Goal: Task Accomplishment & Management: Use online tool/utility

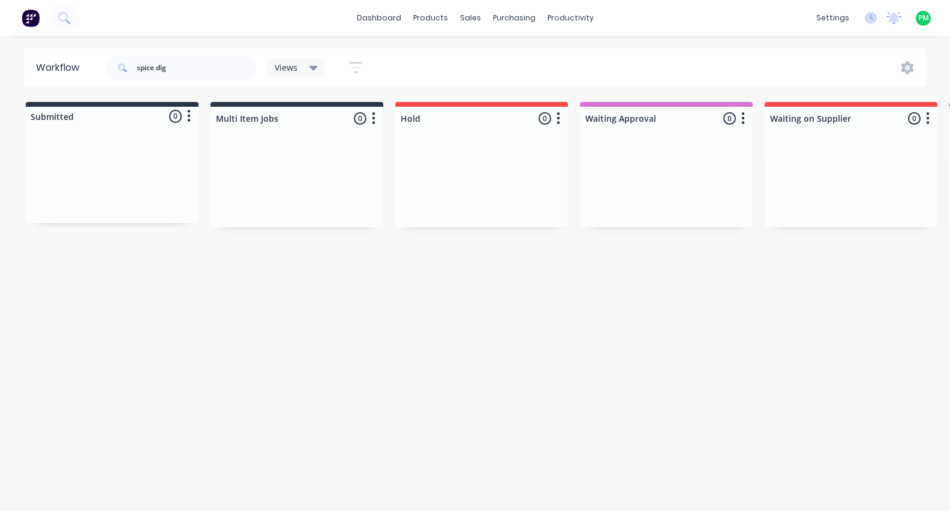
scroll to position [0, 1870]
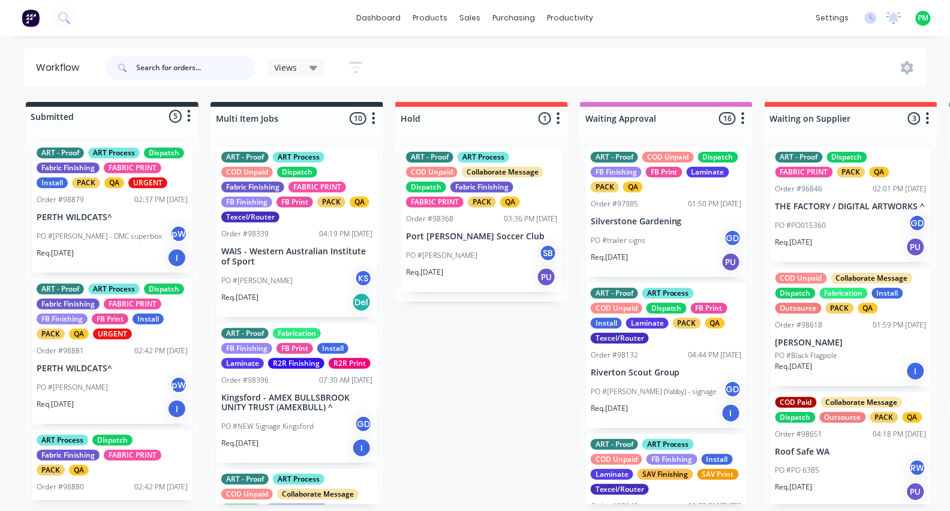
click at [177, 77] on input "text" at bounding box center [196, 68] width 119 height 24
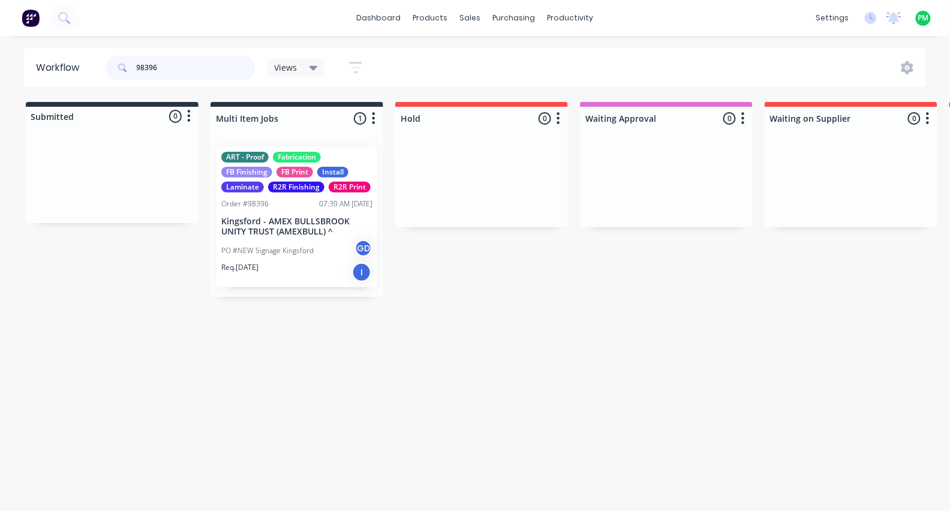
type input "98396"
click at [299, 208] on div "ART - Proof Fabrication FB Finishing FB Print Install Laminate R2R Finishing R2…" at bounding box center [296, 217] width 161 height 140
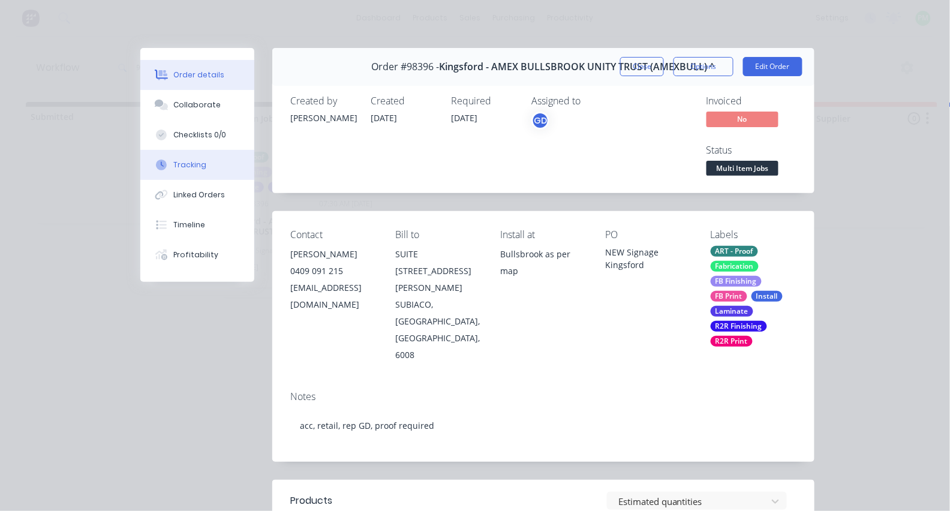
click at [197, 170] on div "Tracking" at bounding box center [190, 164] width 33 height 11
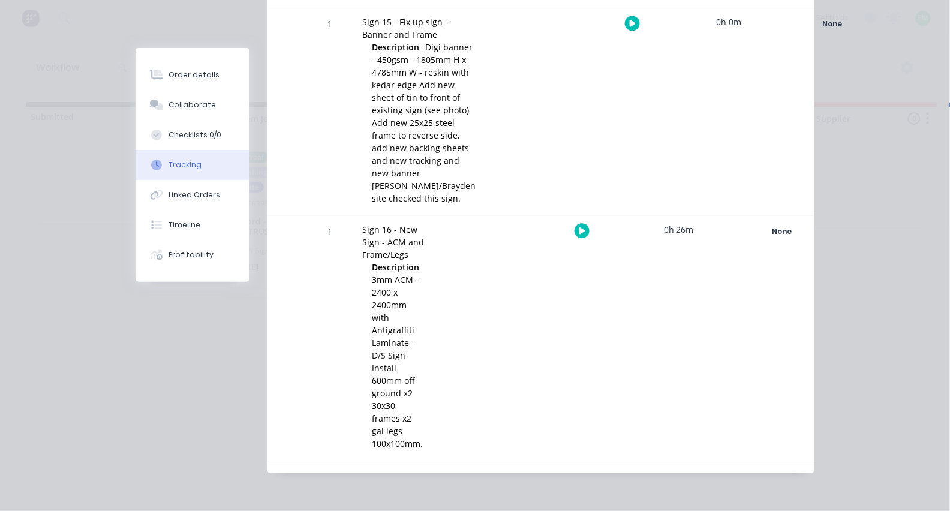
scroll to position [3236, 0]
click at [574, 238] on button "button" at bounding box center [581, 230] width 15 height 15
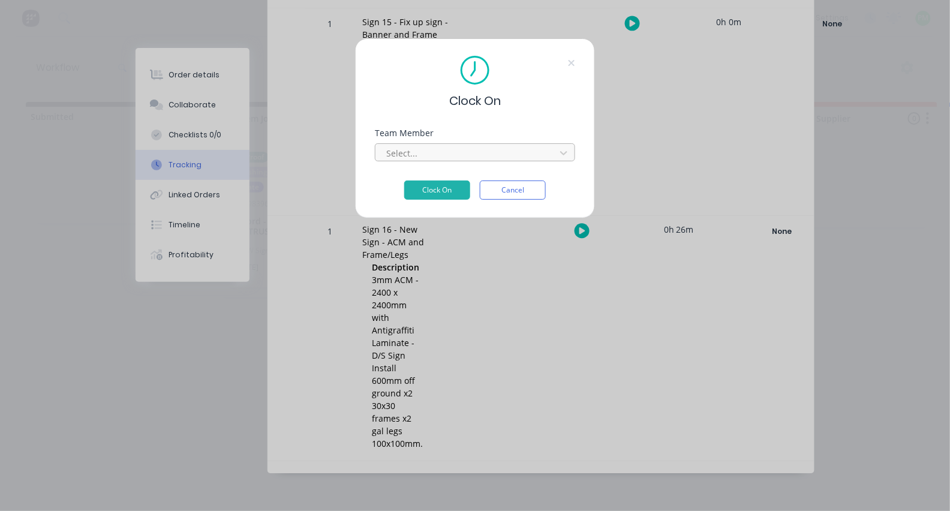
click at [478, 162] on div "Select..." at bounding box center [466, 153] width 171 height 18
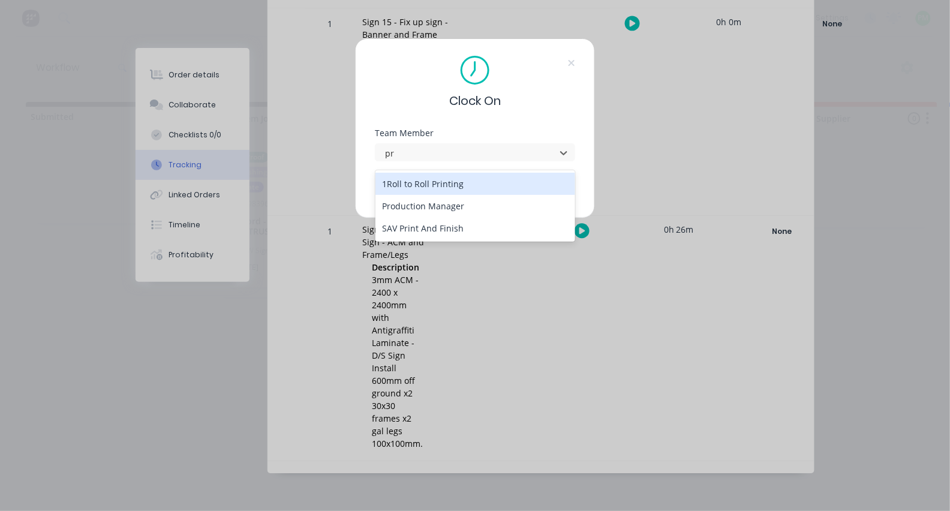
type input "pro"
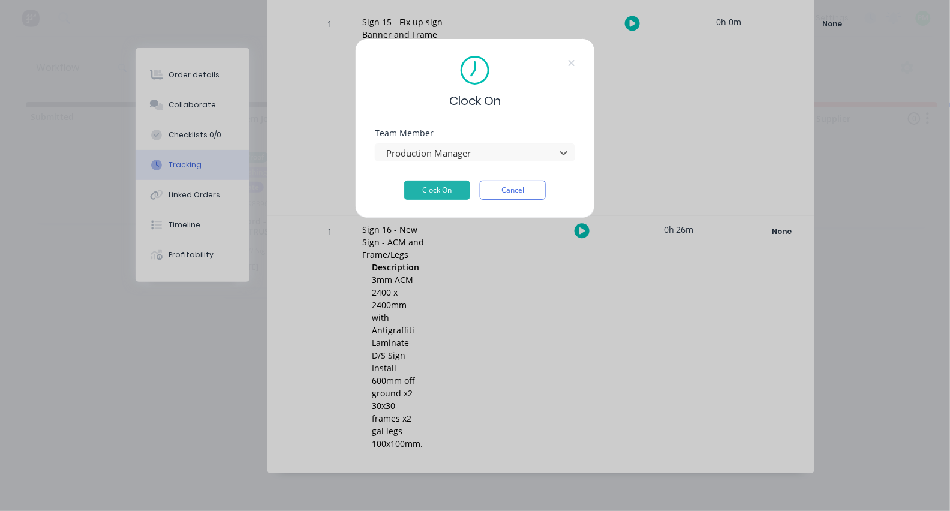
click at [437, 194] on button "Clock On" at bounding box center [437, 189] width 66 height 19
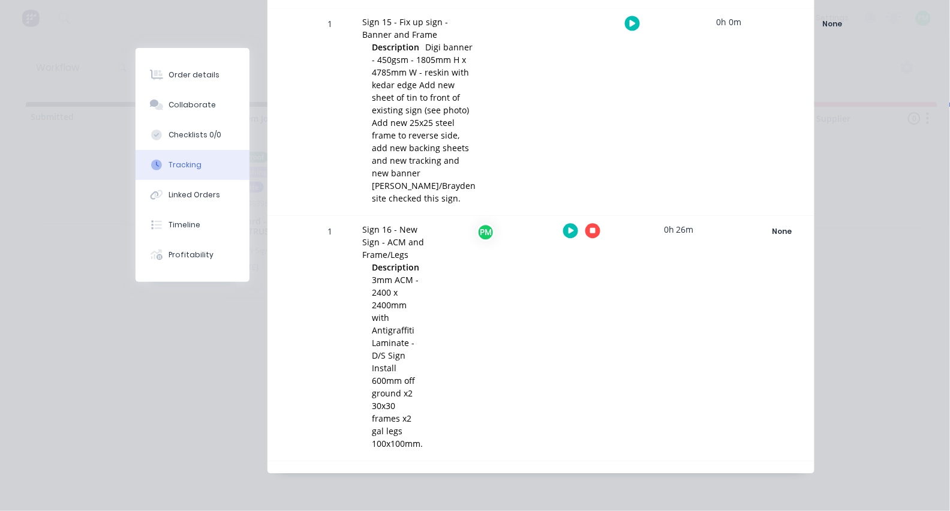
click at [594, 234] on icon "button" at bounding box center [593, 231] width 6 height 6
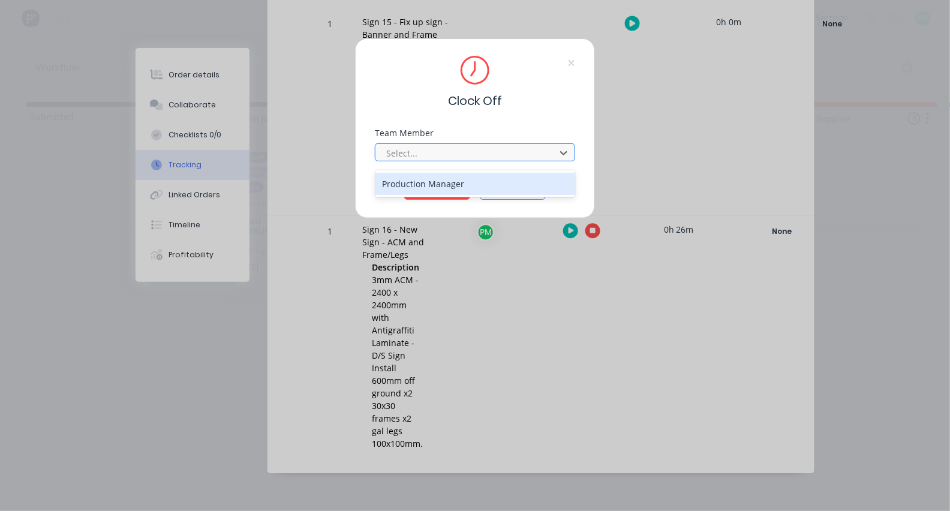
click at [484, 159] on div at bounding box center [467, 153] width 164 height 15
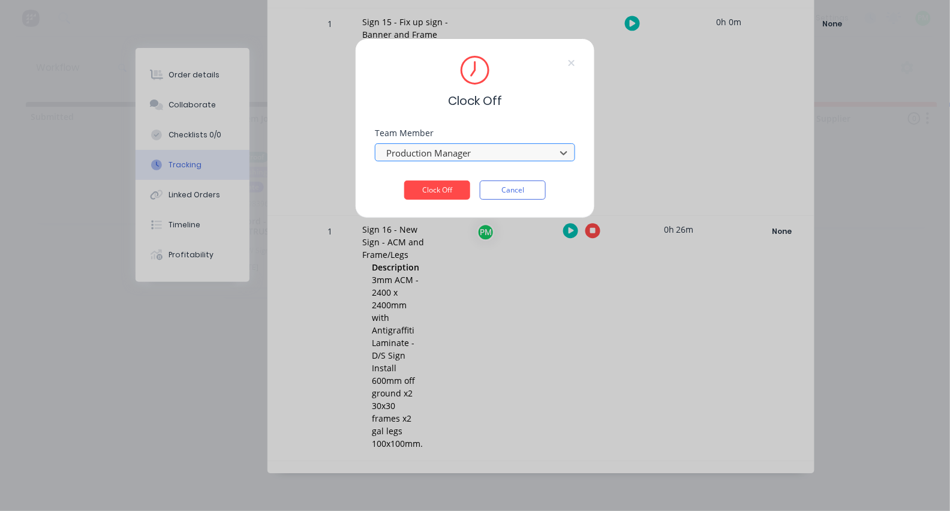
click at [437, 194] on button "Clock Off" at bounding box center [437, 189] width 66 height 19
